Goal: Information Seeking & Learning: Find contact information

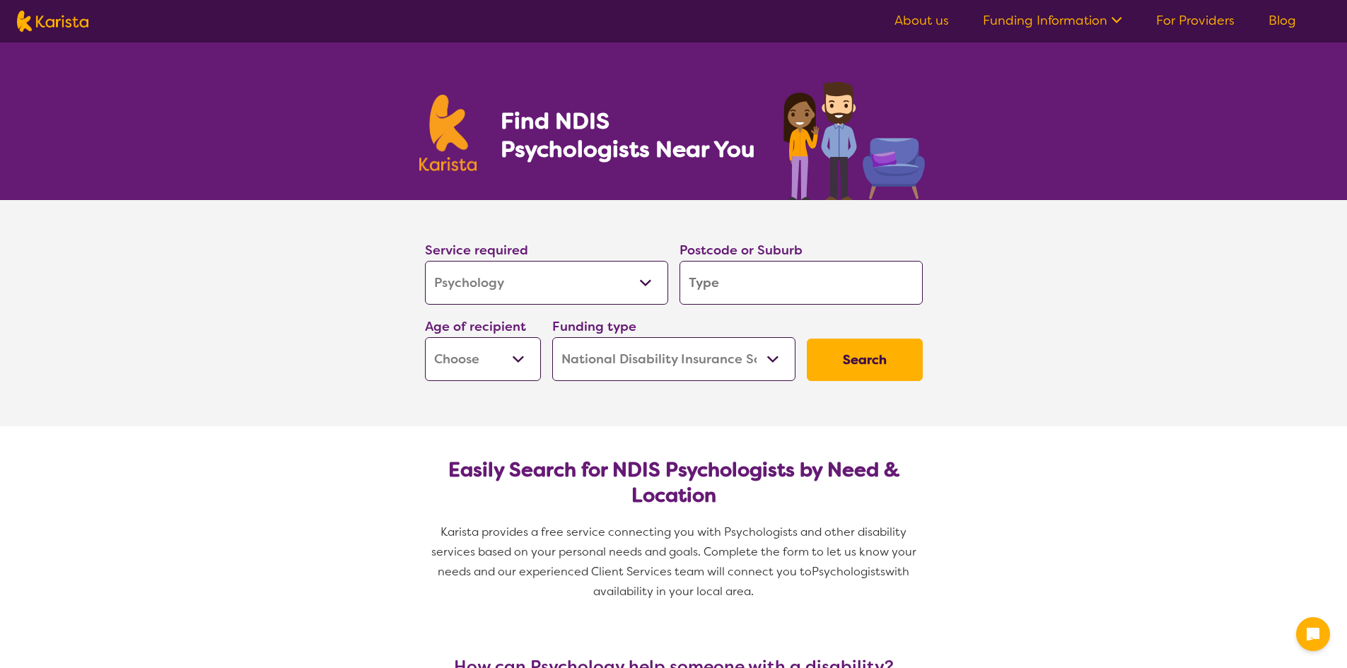
select select "Psychology"
select select "NDIS"
select select "Psychology"
select select "NDIS"
click at [719, 287] on input "search" at bounding box center [801, 283] width 243 height 44
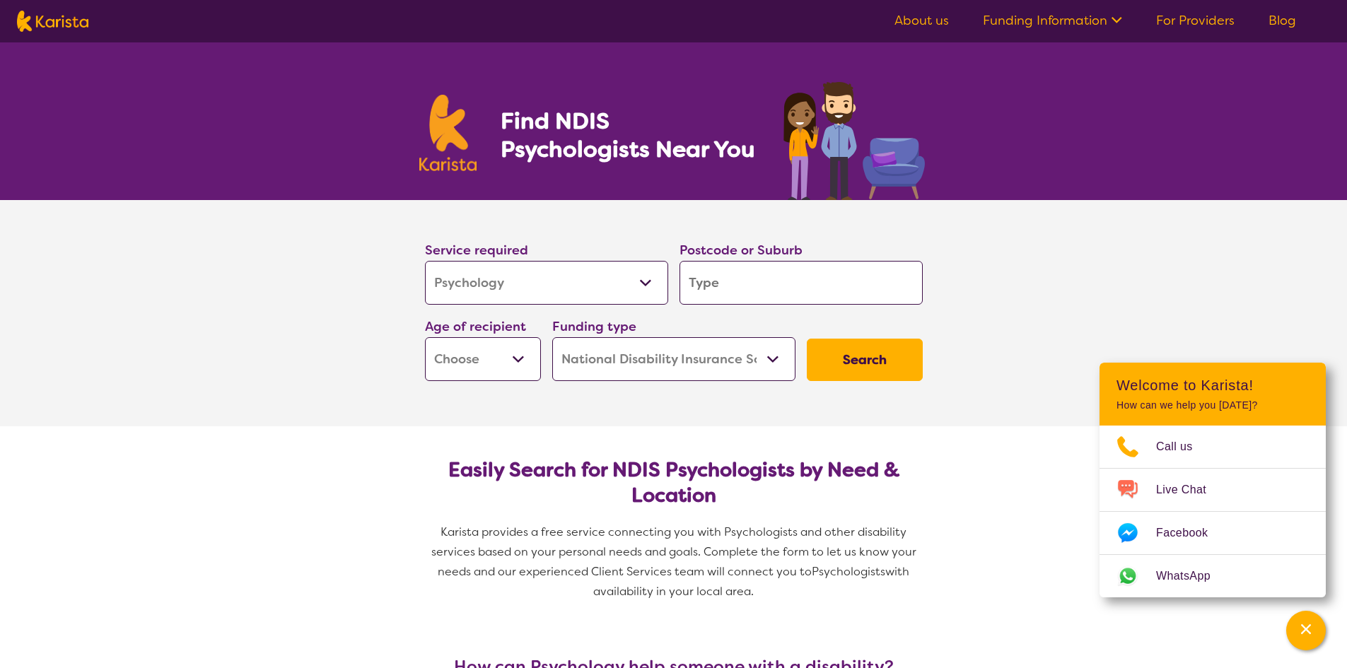
paste input "2211"
type input "2211"
click at [807, 339] on button "Search" at bounding box center [865, 360] width 116 height 42
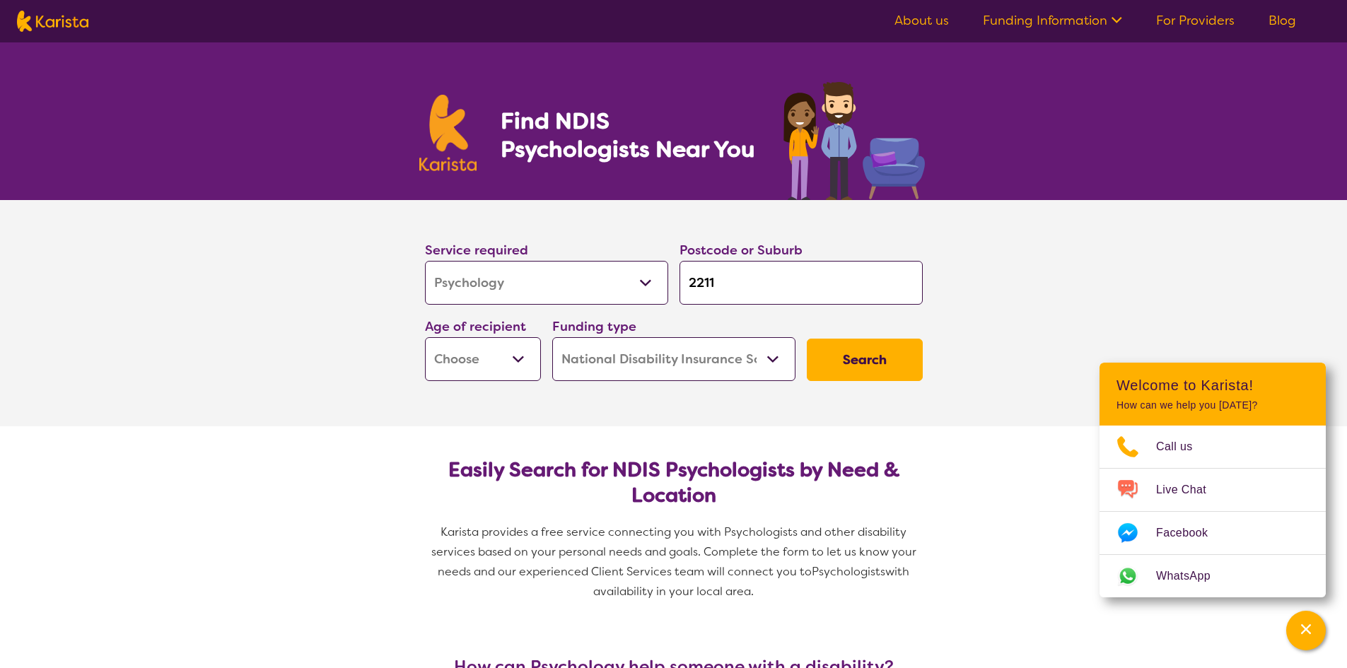
click at [515, 367] on select "Early Childhood - 0 to 9 Child - 10 to 11 Adolescent - 12 to 17 Adult - 18 to 6…" at bounding box center [483, 359] width 116 height 44
select select "EC"
click at [425, 337] on select "Early Childhood - 0 to 9 Child - 10 to 11 Adolescent - 12 to 17 Adult - 18 to 6…" at bounding box center [483, 359] width 116 height 44
select select "EC"
click at [859, 359] on button "Search" at bounding box center [865, 360] width 116 height 42
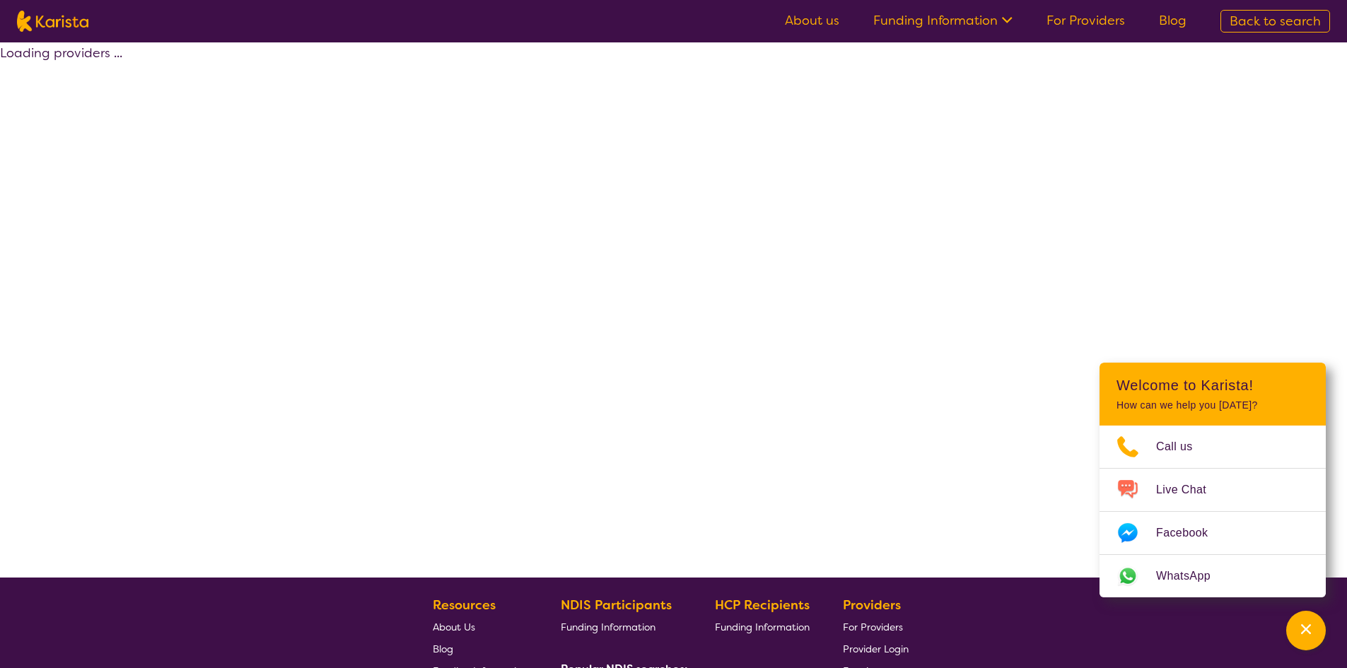
select select "by_score"
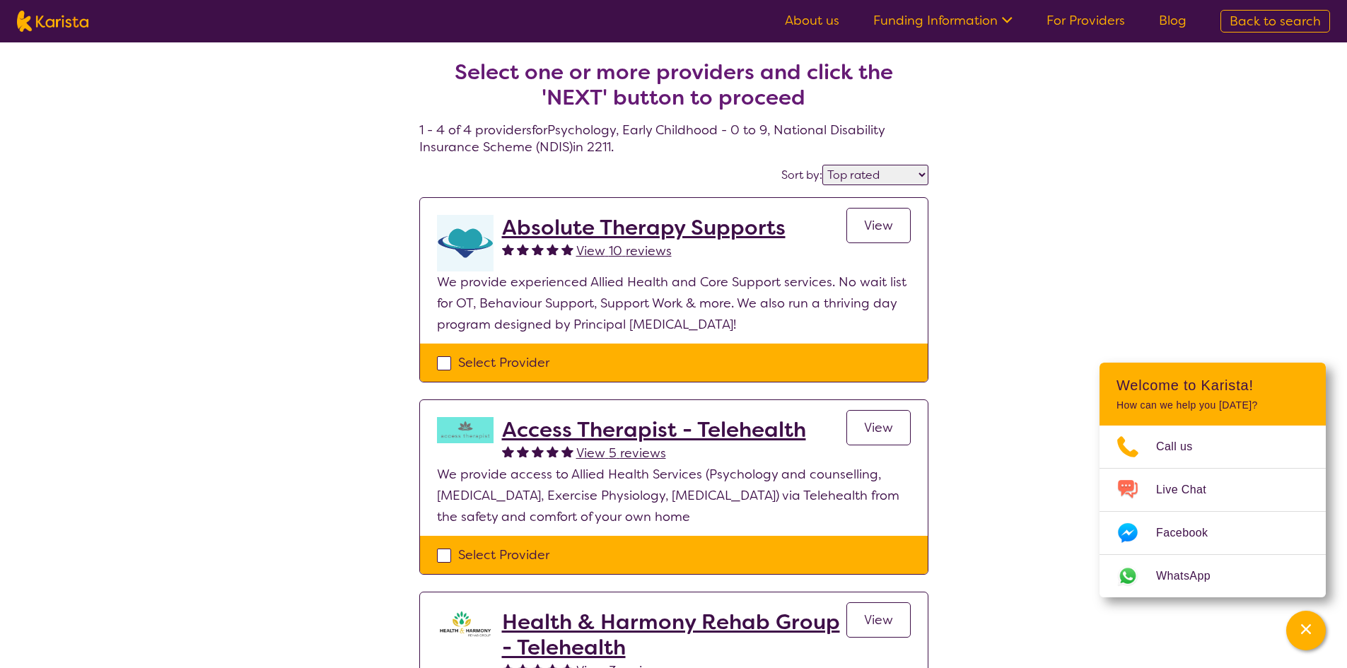
click at [1035, 301] on div "Select one or more providers and click the 'NEXT' button to proceed 1 - 4 of 4 …" at bounding box center [673, 539] width 1347 height 994
click at [651, 228] on h2 "Absolute Therapy Supports" at bounding box center [644, 227] width 284 height 25
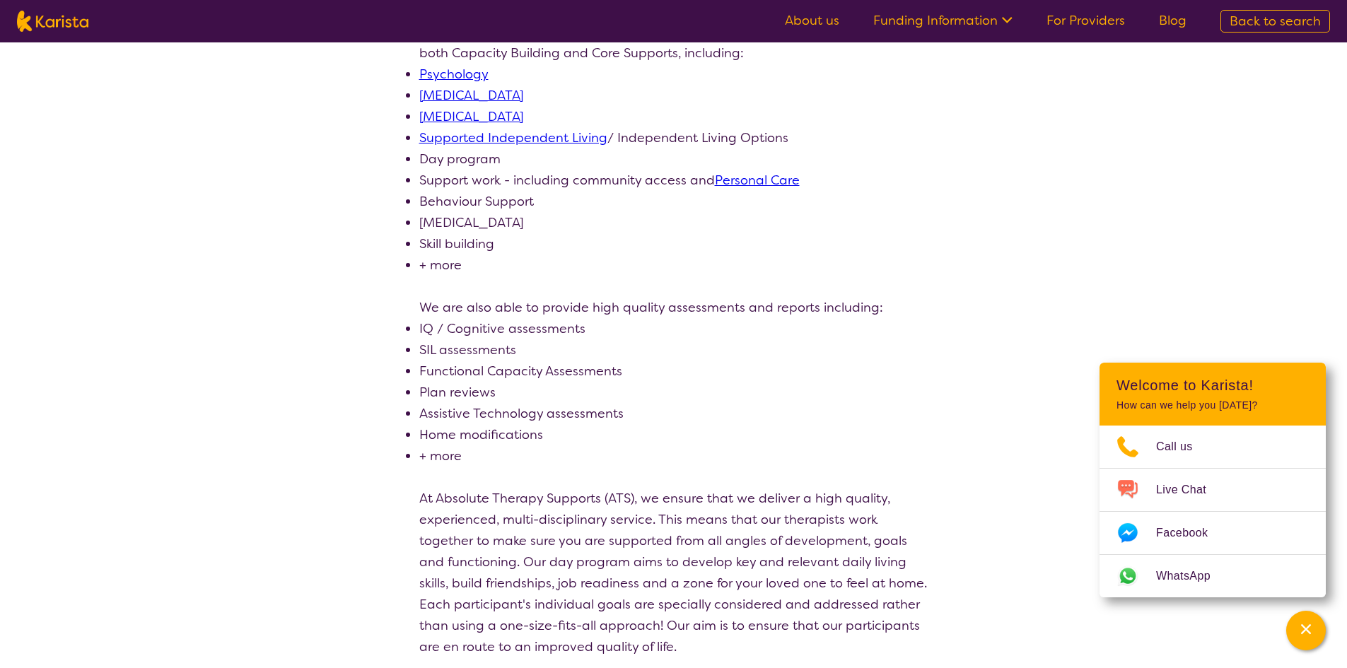
scroll to position [495, 0]
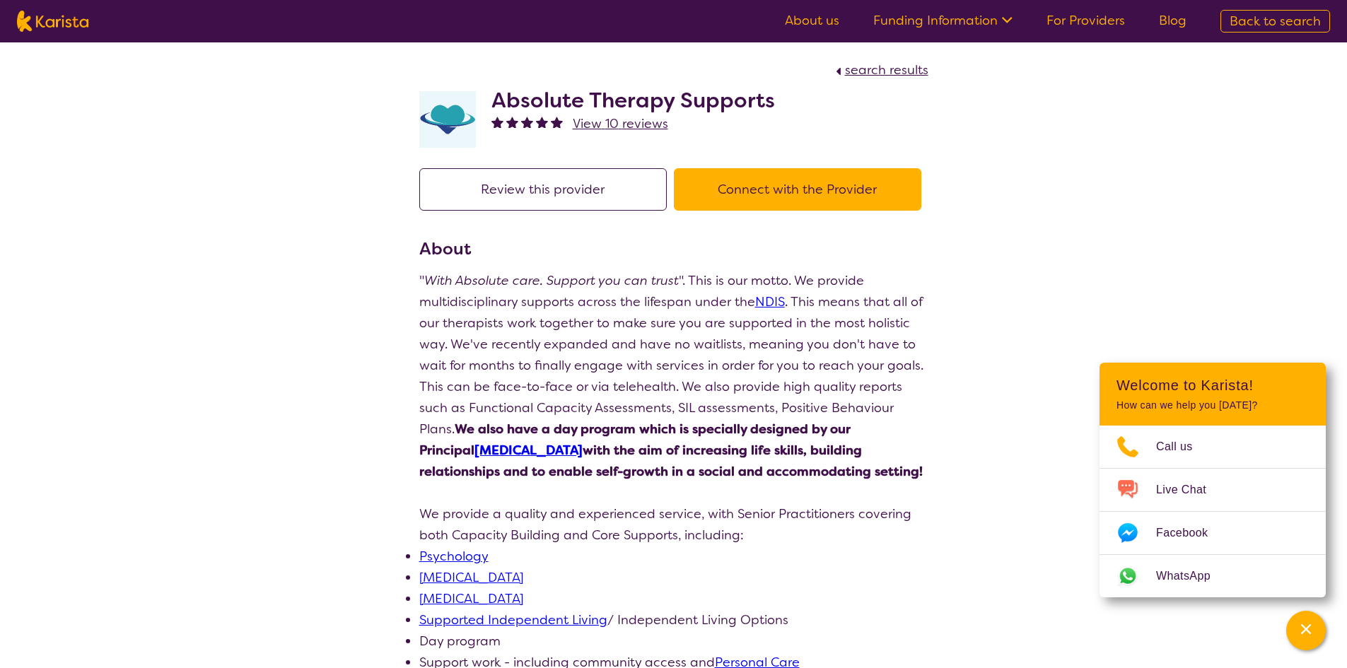
select select "by_score"
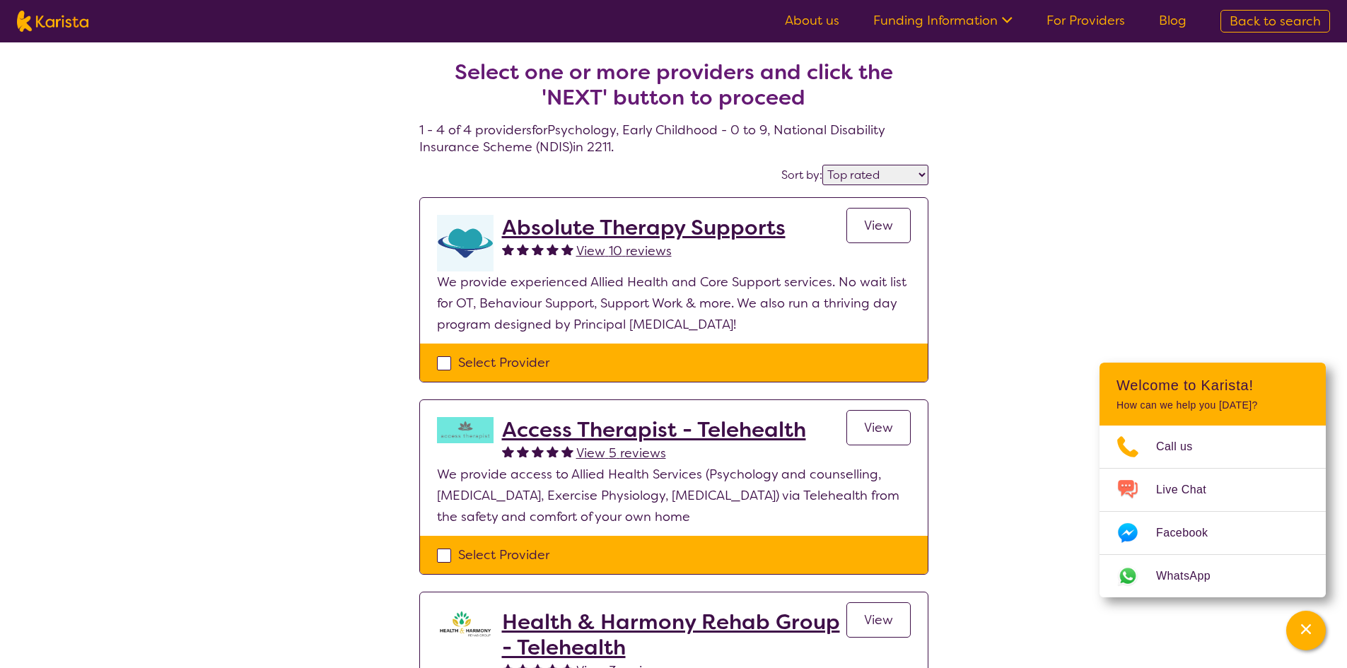
select select "Psychology"
select select "EC"
select select "NDIS"
select select "Psychology"
select select "EC"
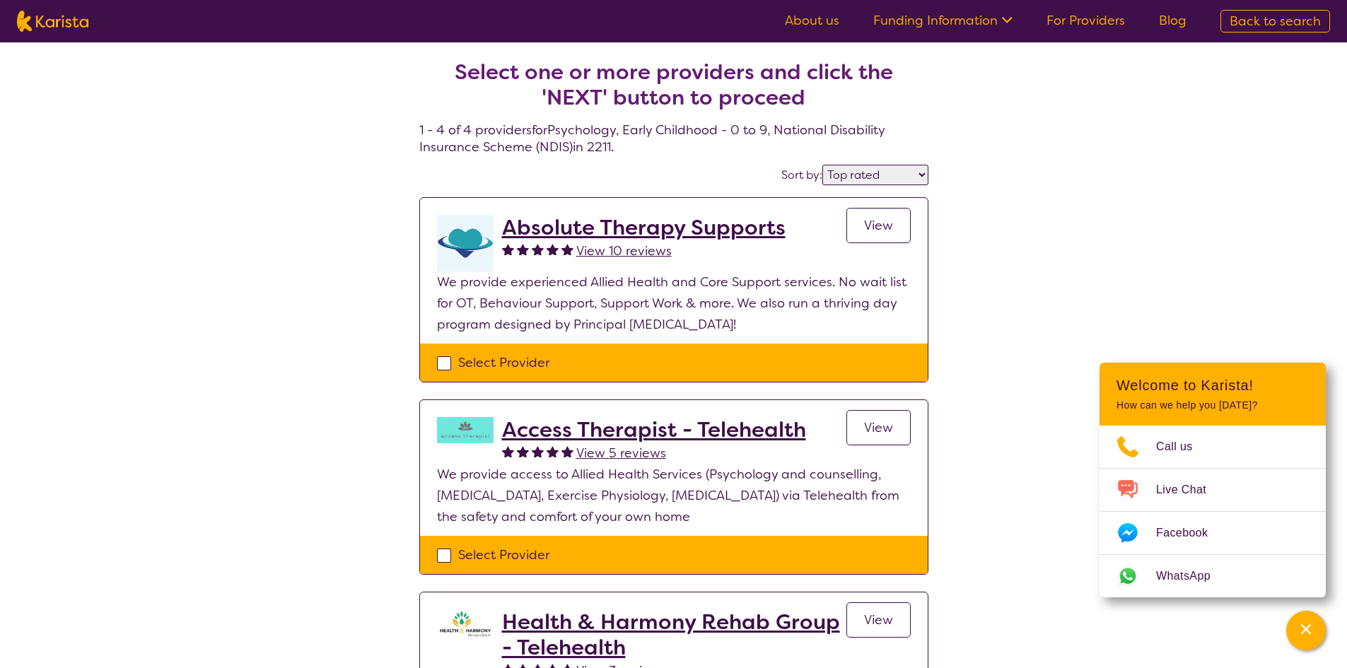
select select "NDIS"
